Goal: Information Seeking & Learning: Learn about a topic

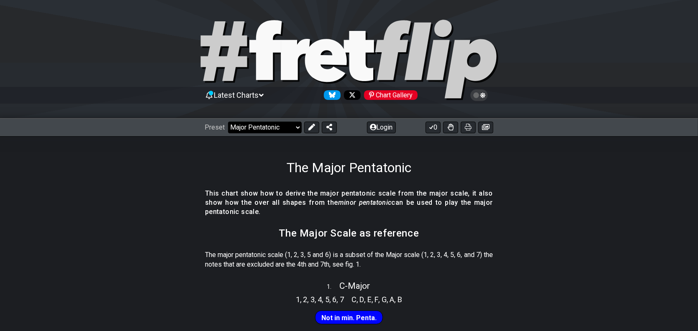
click at [298, 130] on select "Welcome to #fretflip! Initial Preset Custom Preset Minor Pentatonic Major Penta…" at bounding box center [265, 128] width 74 height 12
click at [228, 122] on select "Welcome to #fretflip! Initial Preset Custom Preset Minor Pentatonic Major Penta…" at bounding box center [265, 128] width 74 height 12
select select "/minor-pentatonic"
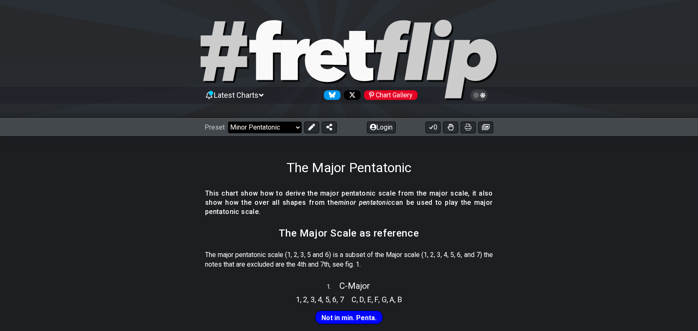
select select "C"
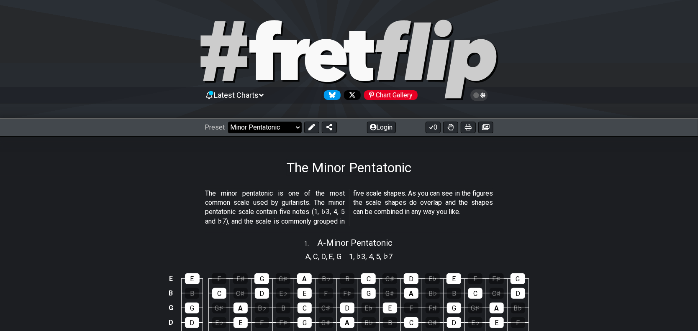
click at [297, 126] on select "Welcome to #fretflip! Initial Preset Custom Preset Minor Pentatonic Major Penta…" at bounding box center [265, 128] width 74 height 12
click at [228, 122] on select "Welcome to #fretflip! Initial Preset Custom Preset Minor Pentatonic Major Penta…" at bounding box center [265, 128] width 74 height 12
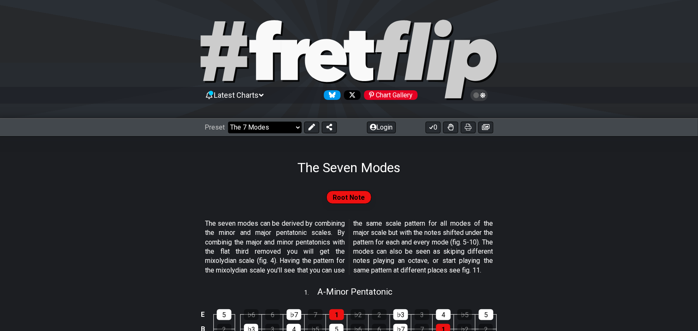
click at [297, 127] on select "Welcome to #fretflip! Initial Preset Custom Preset Minor Pentatonic Major Penta…" at bounding box center [265, 128] width 74 height 12
click at [296, 130] on select "Welcome to #fretflip! Initial Preset Custom Preset Minor Pentatonic Major Penta…" at bounding box center [265, 128] width 74 height 12
click at [228, 122] on select "Welcome to #fretflip! Initial Preset Custom Preset Minor Pentatonic Major Penta…" at bounding box center [265, 128] width 74 height 12
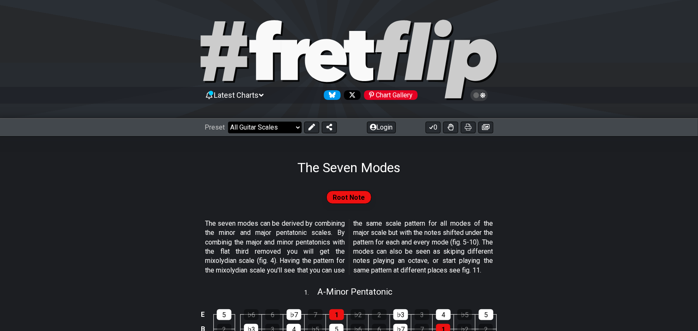
select select "/the-7-modes"
select select "C"
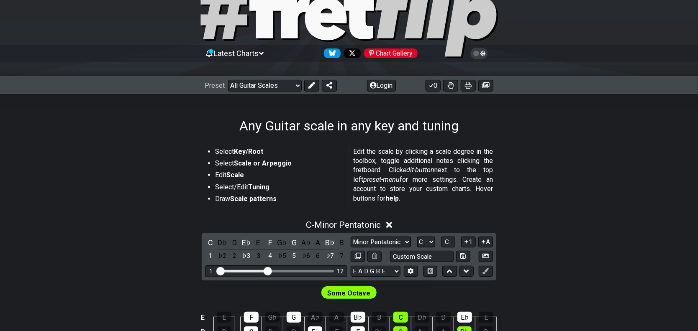
scroll to position [125, 0]
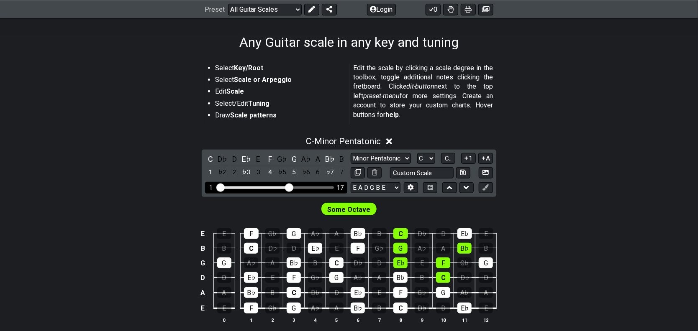
drag, startPoint x: 265, startPoint y: 189, endPoint x: 289, endPoint y: 189, distance: 23.4
click at [289, 187] on input "Visible fret range" at bounding box center [276, 187] width 119 height 0
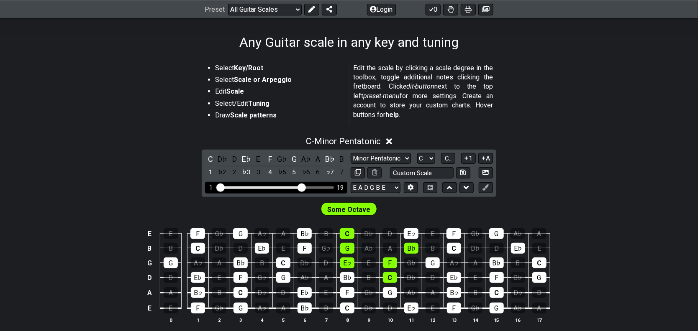
drag, startPoint x: 289, startPoint y: 189, endPoint x: 299, endPoint y: 189, distance: 10.9
click at [299, 187] on input "Visible fret range" at bounding box center [276, 187] width 119 height 0
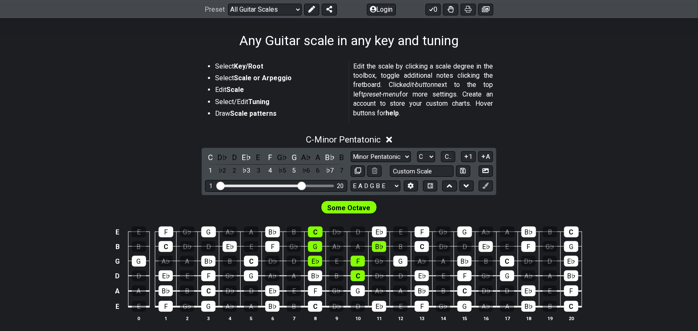
scroll to position [125, 0]
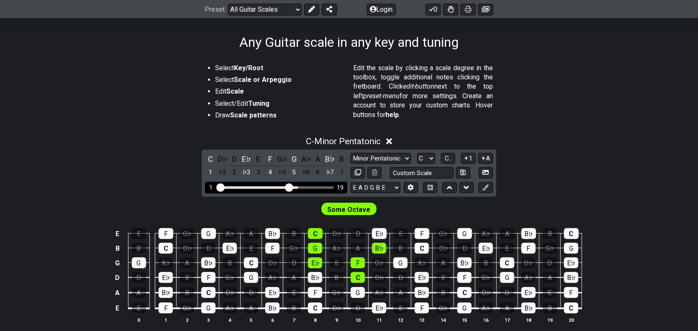
drag, startPoint x: 301, startPoint y: 187, endPoint x: 290, endPoint y: 190, distance: 11.3
click at [290, 187] on input "Visible fret range" at bounding box center [276, 187] width 119 height 0
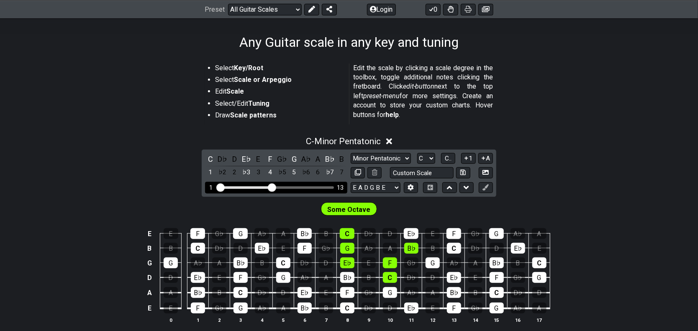
drag, startPoint x: 287, startPoint y: 192, endPoint x: 271, endPoint y: 191, distance: 16.7
click at [271, 187] on input "Visible fret range" at bounding box center [276, 187] width 119 height 0
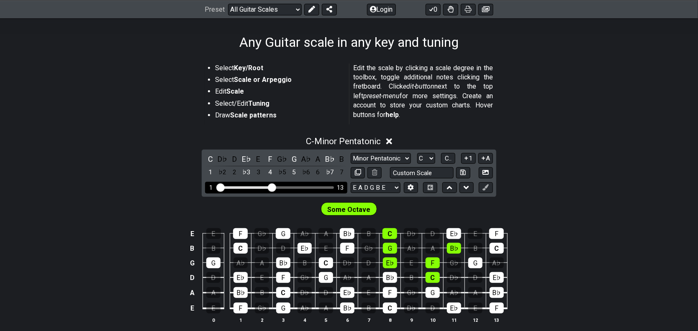
drag, startPoint x: 276, startPoint y: 186, endPoint x: 256, endPoint y: 189, distance: 20.7
click at [256, 189] on div "1 13" at bounding box center [276, 187] width 142 height 11
click at [245, 159] on div "E♭" at bounding box center [246, 158] width 11 height 11
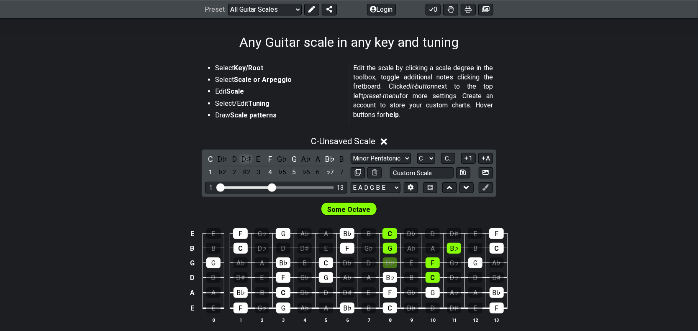
click at [243, 157] on div "D♯" at bounding box center [246, 158] width 11 height 11
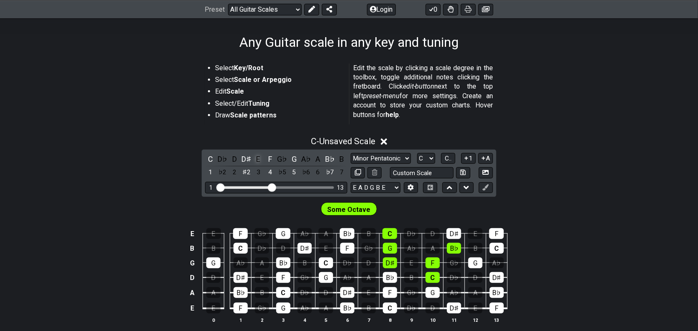
click at [259, 159] on div "E" at bounding box center [258, 158] width 11 height 11
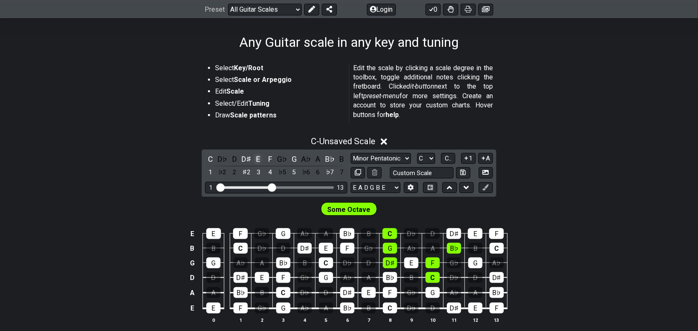
click at [258, 159] on div "E" at bounding box center [258, 158] width 11 height 11
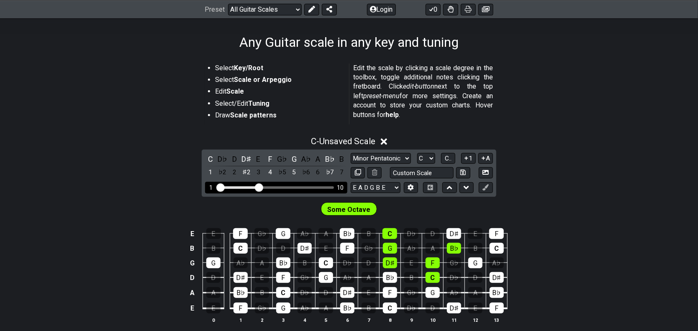
drag, startPoint x: 271, startPoint y: 189, endPoint x: 260, endPoint y: 189, distance: 11.7
click at [260, 187] on input "Visible fret range" at bounding box center [276, 187] width 119 height 0
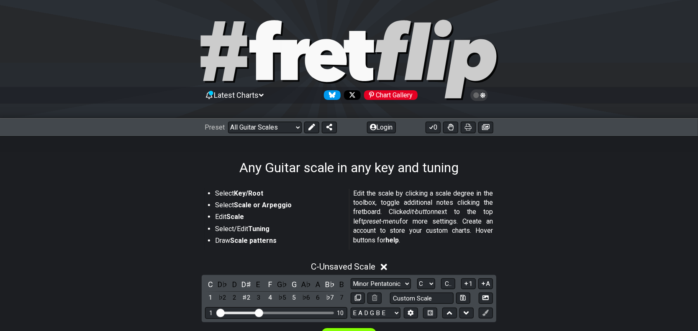
scroll to position [0, 0]
click at [297, 127] on select "Welcome to #fretflip! Initial Preset Custom Preset Minor Pentatonic Major Penta…" at bounding box center [265, 128] width 74 height 12
click at [228, 122] on select "Welcome to #fretflip! Initial Preset Custom Preset Minor Pentatonic Major Penta…" at bounding box center [265, 128] width 74 height 12
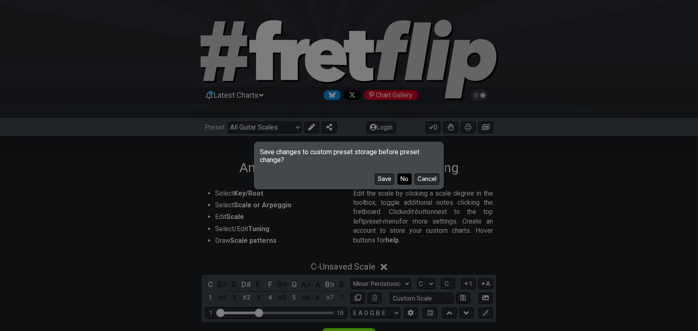
click at [404, 180] on button "No" at bounding box center [404, 179] width 14 height 11
select select "/3nps-caged-shapes"
select select "A"
